Goal: Task Accomplishment & Management: Manage account settings

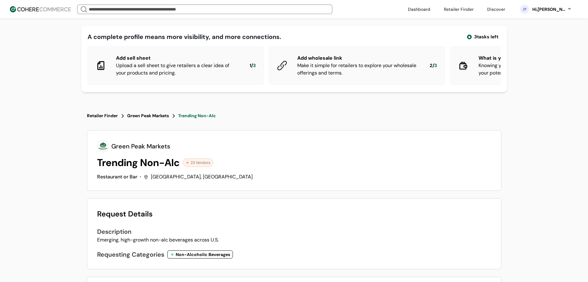
click at [156, 123] on nav "Retailer Finder Green Peak Markets Trending Non-Alc" at bounding box center [294, 116] width 414 height 14
click at [161, 119] on div "Green Peak Markets" at bounding box center [148, 116] width 42 height 6
click at [187, 119] on div "Trending Non-Alc" at bounding box center [197, 116] width 38 height 6
click at [551, 6] on div "JT Hi, [PERSON_NAME]" at bounding box center [546, 9] width 64 height 15
click at [552, 8] on div "Hi, [PERSON_NAME]" at bounding box center [549, 9] width 34 height 6
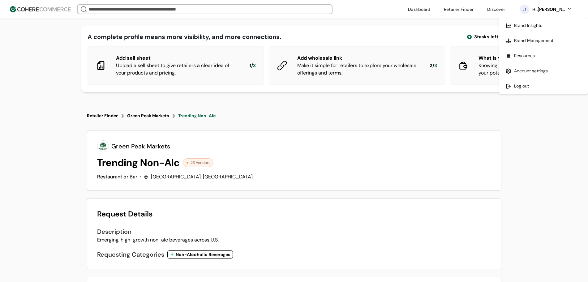
click at [524, 86] on link at bounding box center [543, 86] width 88 height 15
